Goal: Transaction & Acquisition: Purchase product/service

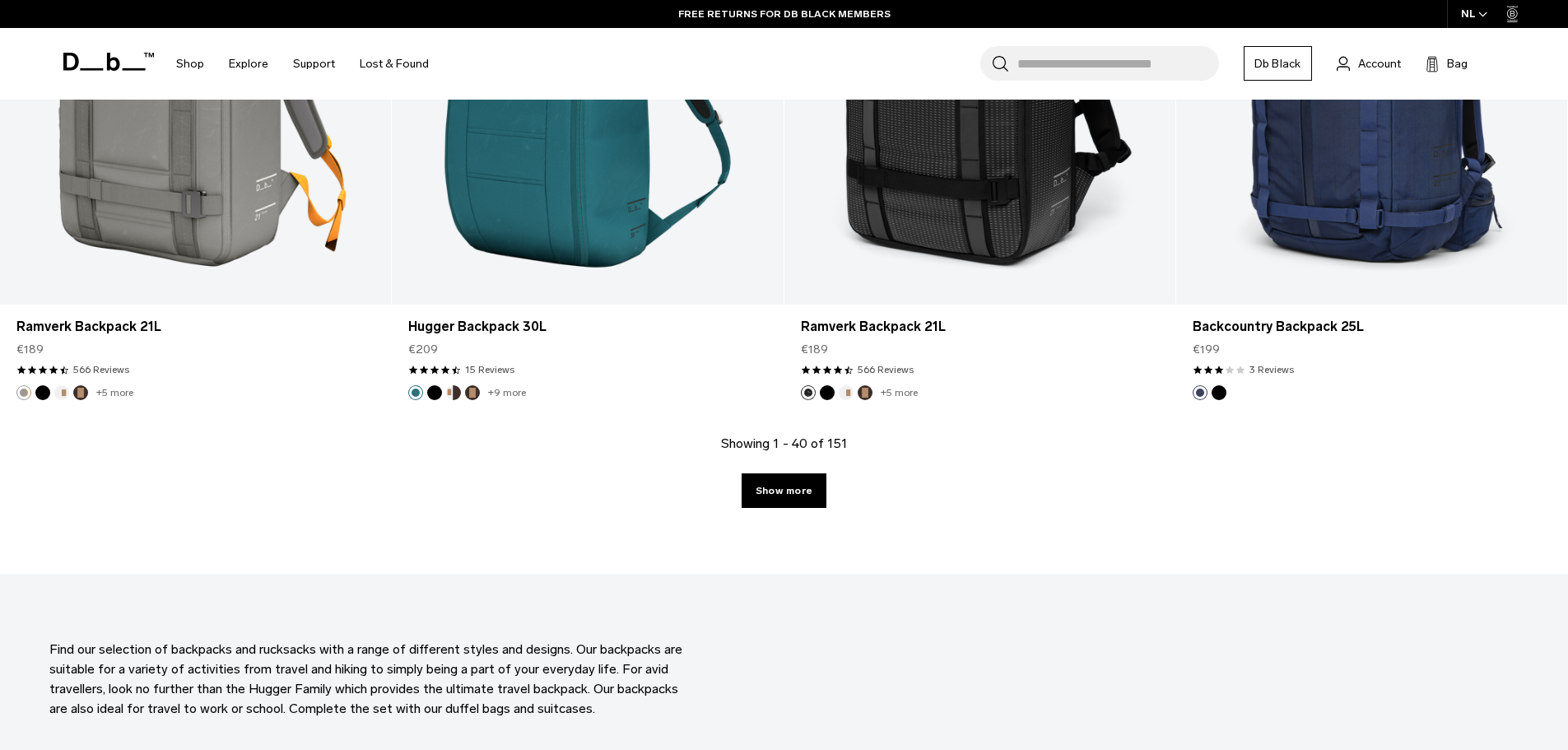
scroll to position [5695, 0]
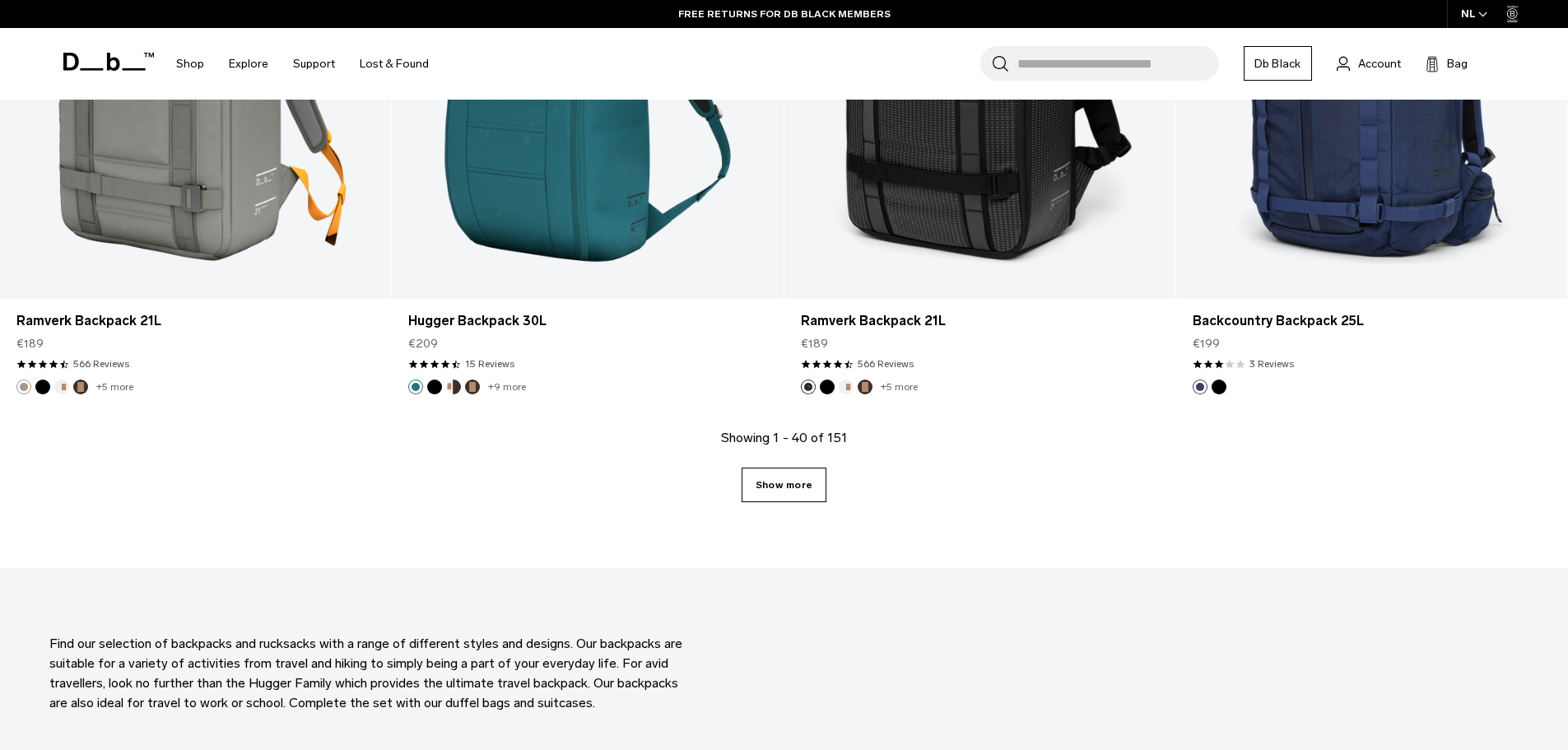
click at [807, 476] on link "Show more" at bounding box center [784, 485] width 85 height 35
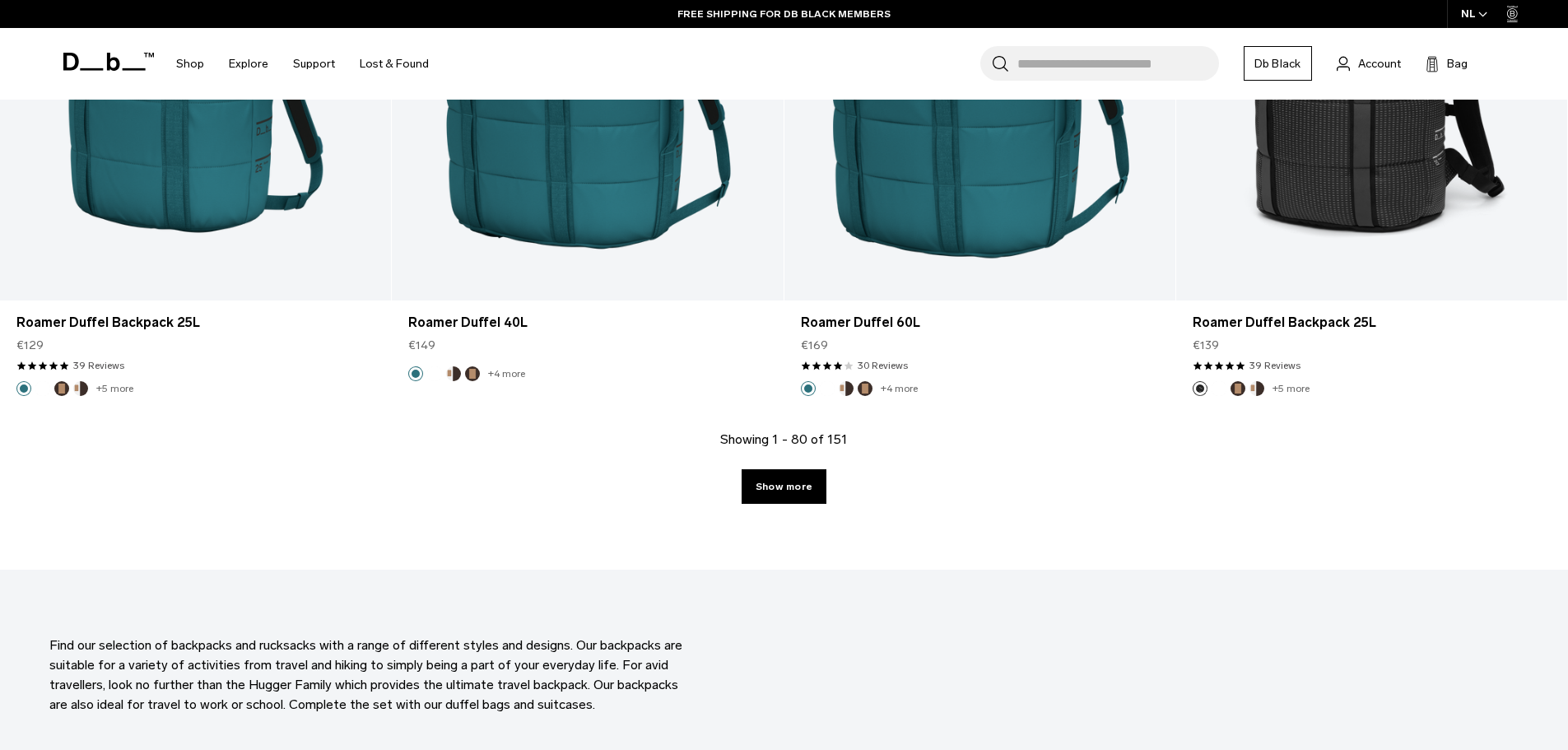
scroll to position [11450, 0]
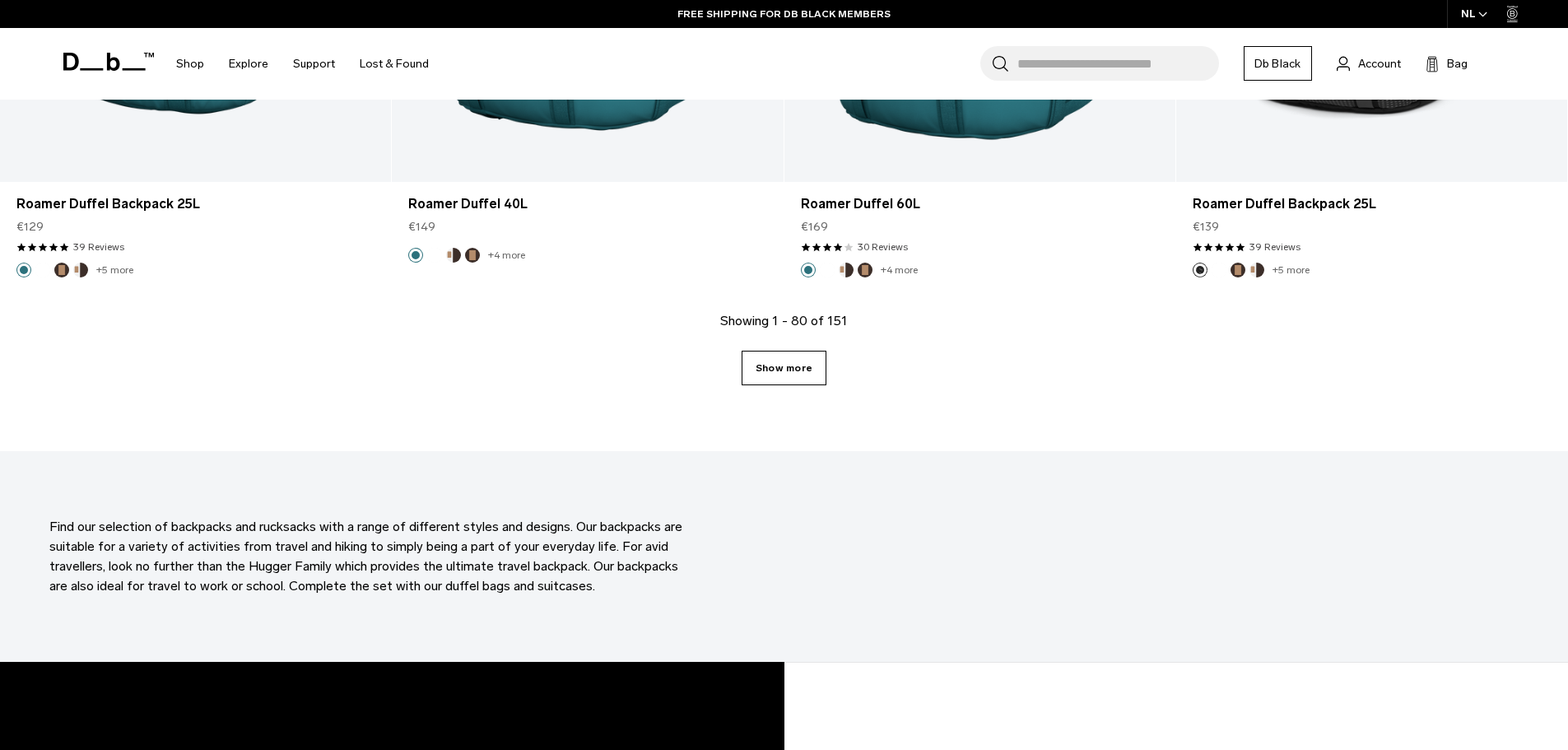
click at [782, 365] on link "Show more" at bounding box center [784, 368] width 85 height 35
click at [782, 360] on link "Show more" at bounding box center [784, 368] width 85 height 35
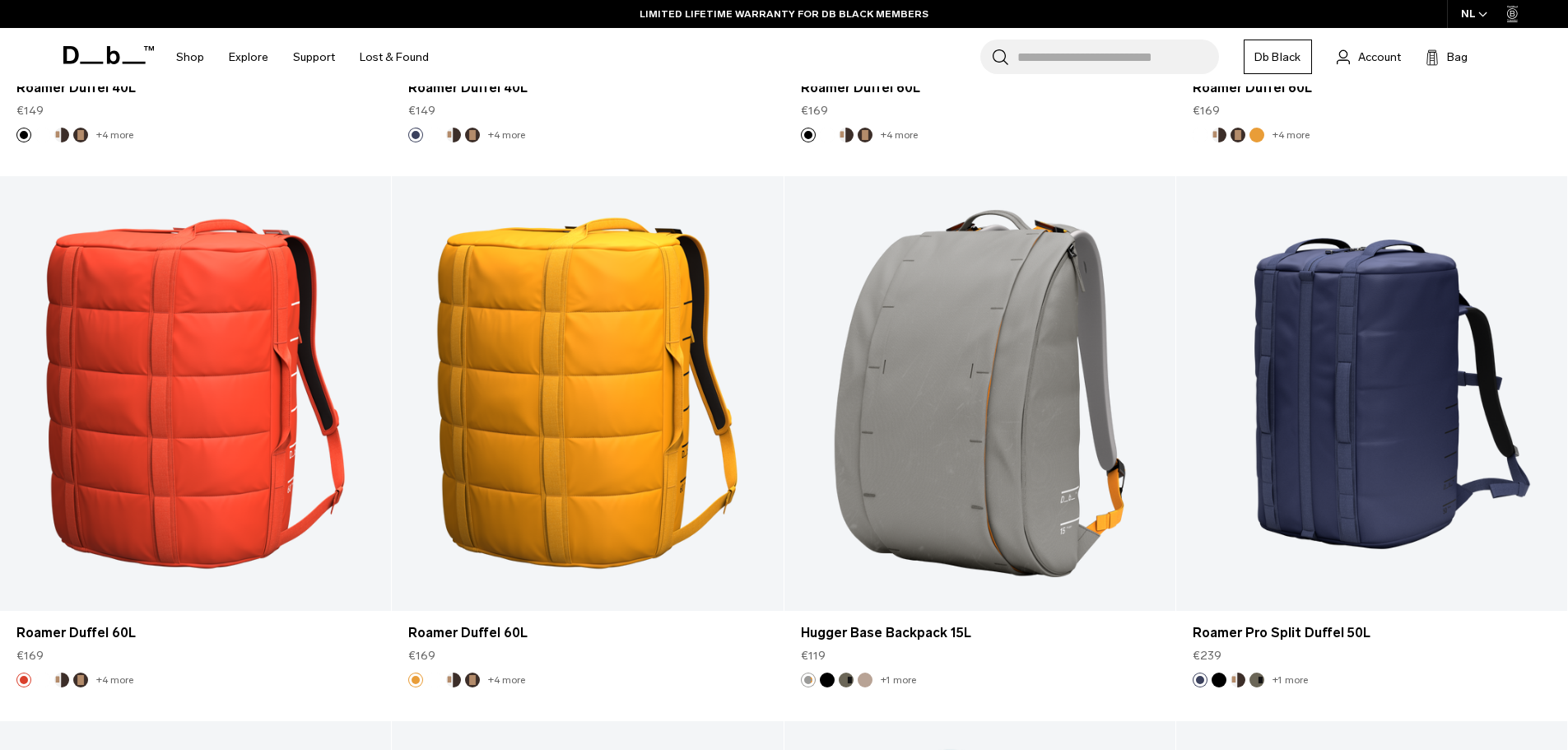
scroll to position [9573, 0]
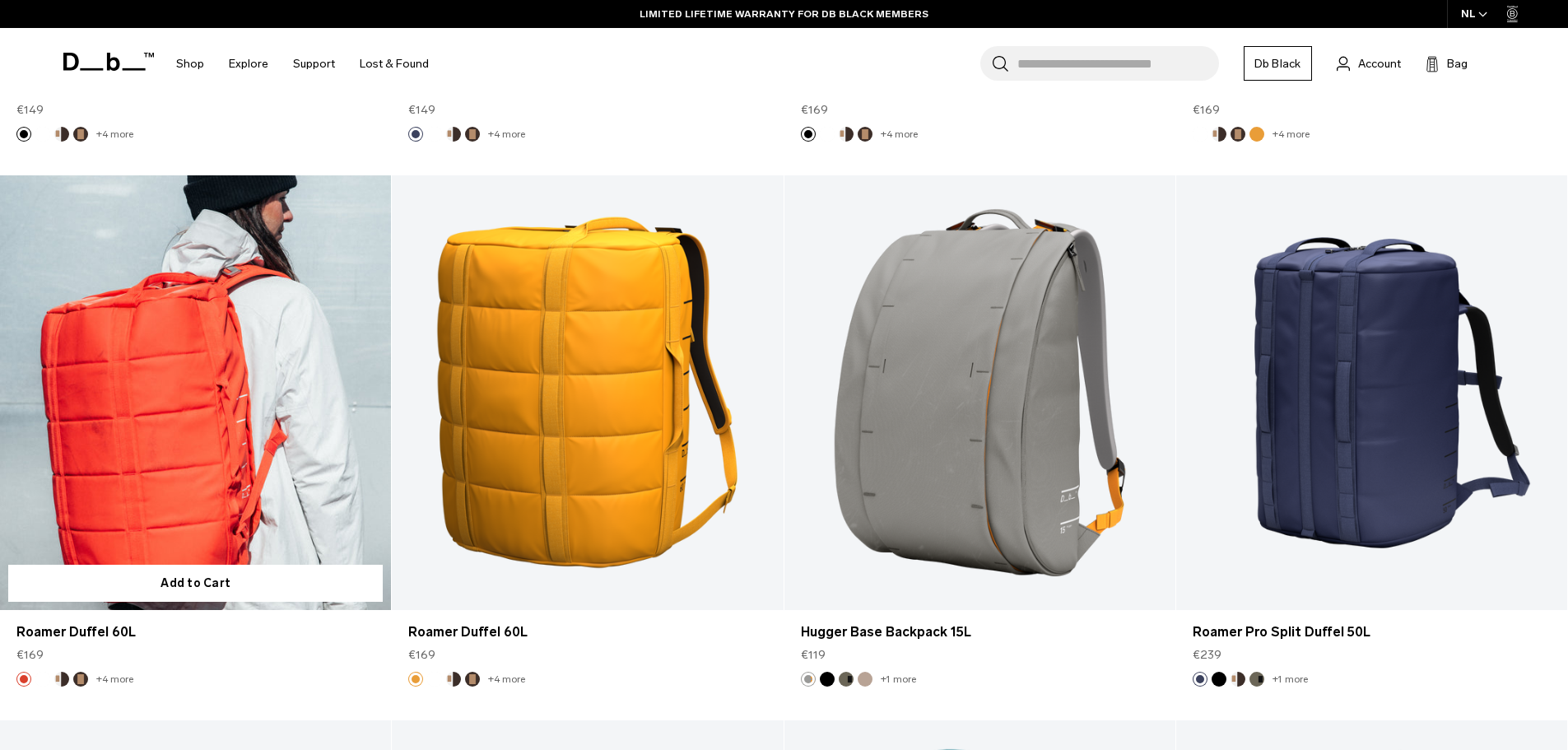
click at [188, 423] on link "Roamer Duffel 60L" at bounding box center [195, 392] width 391 height 435
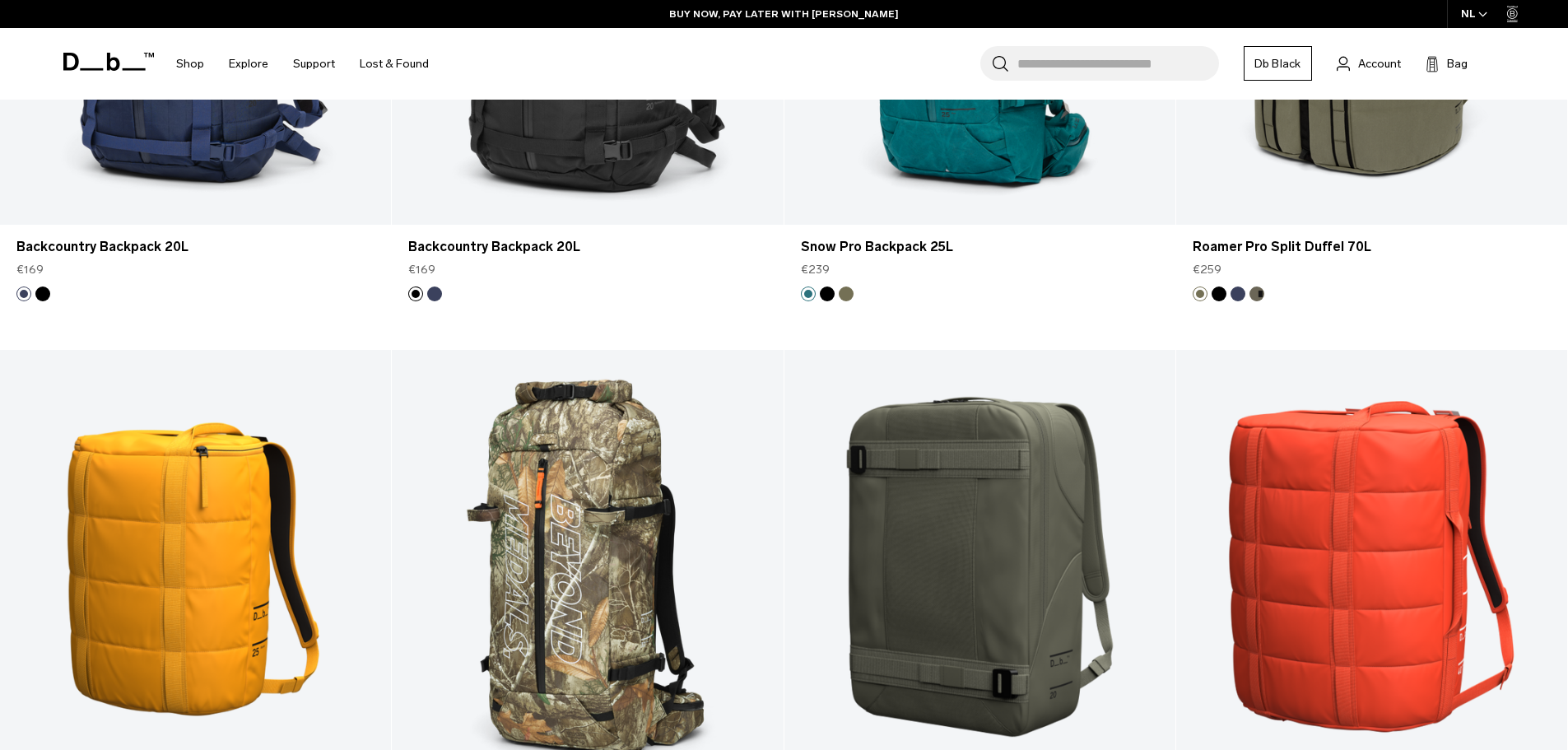
scroll to position [11949, 0]
